Goal: Transaction & Acquisition: Purchase product/service

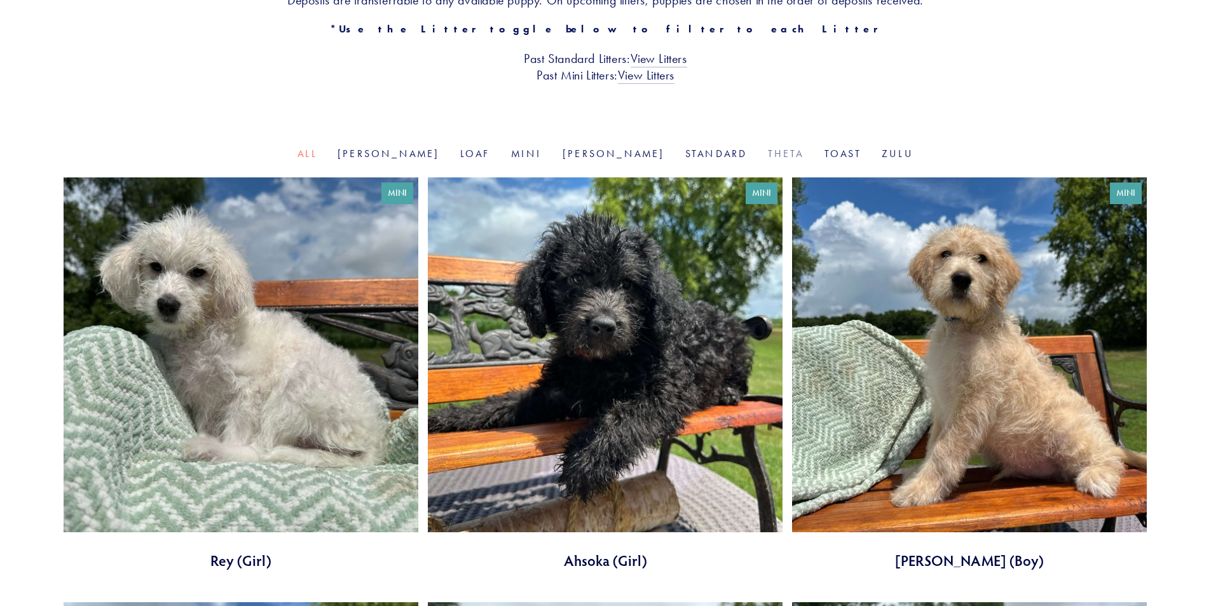
click at [768, 156] on link "Theta" at bounding box center [786, 153] width 36 height 12
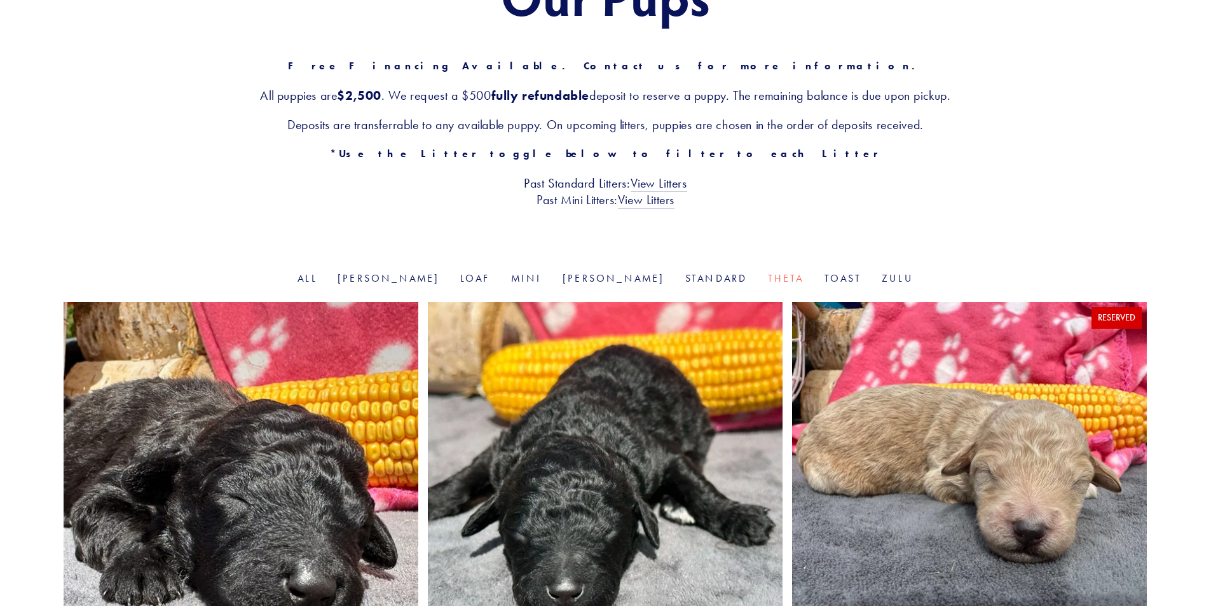
scroll to position [254, 0]
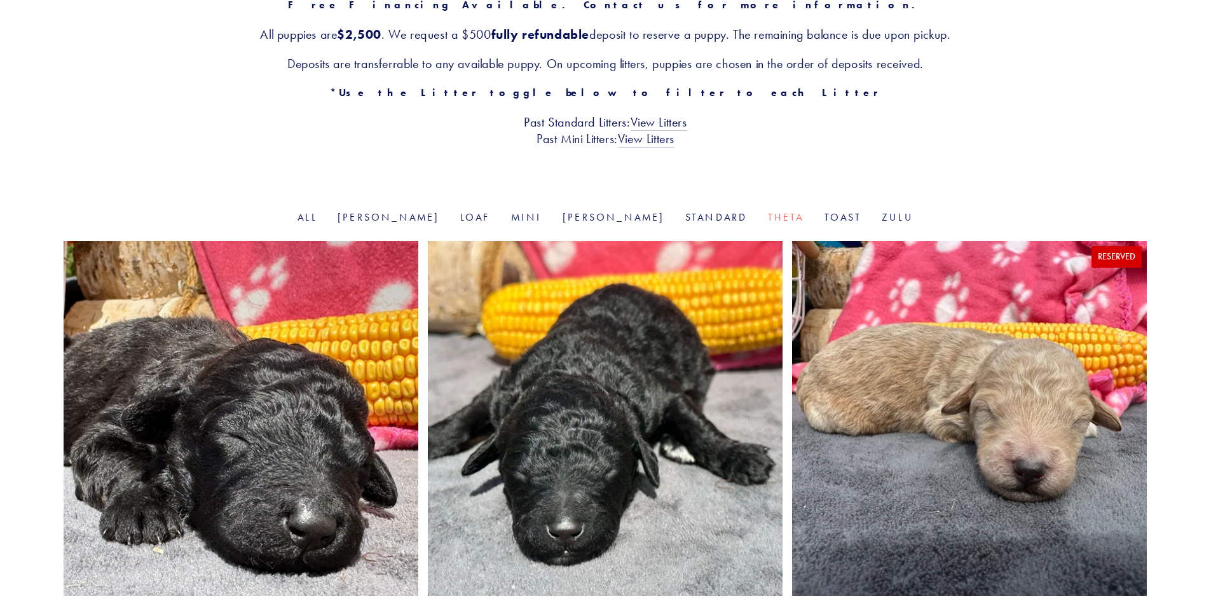
click at [616, 391] on link at bounding box center [605, 437] width 355 height 393
